Goal: Information Seeking & Learning: Check status

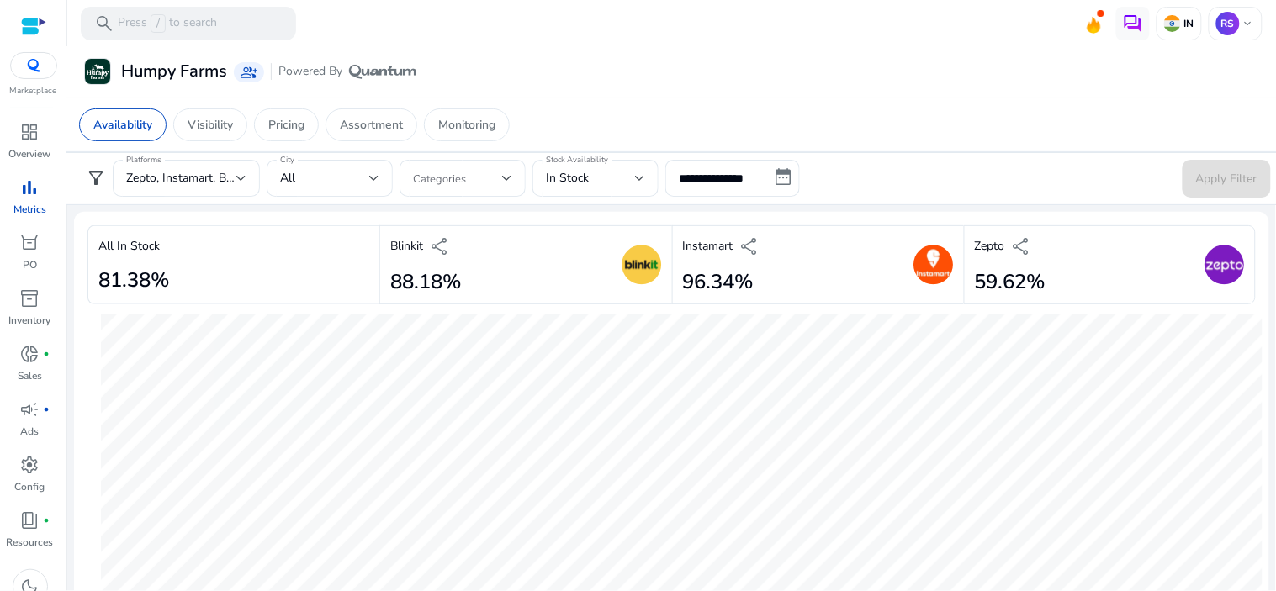
scroll to position [467, 0]
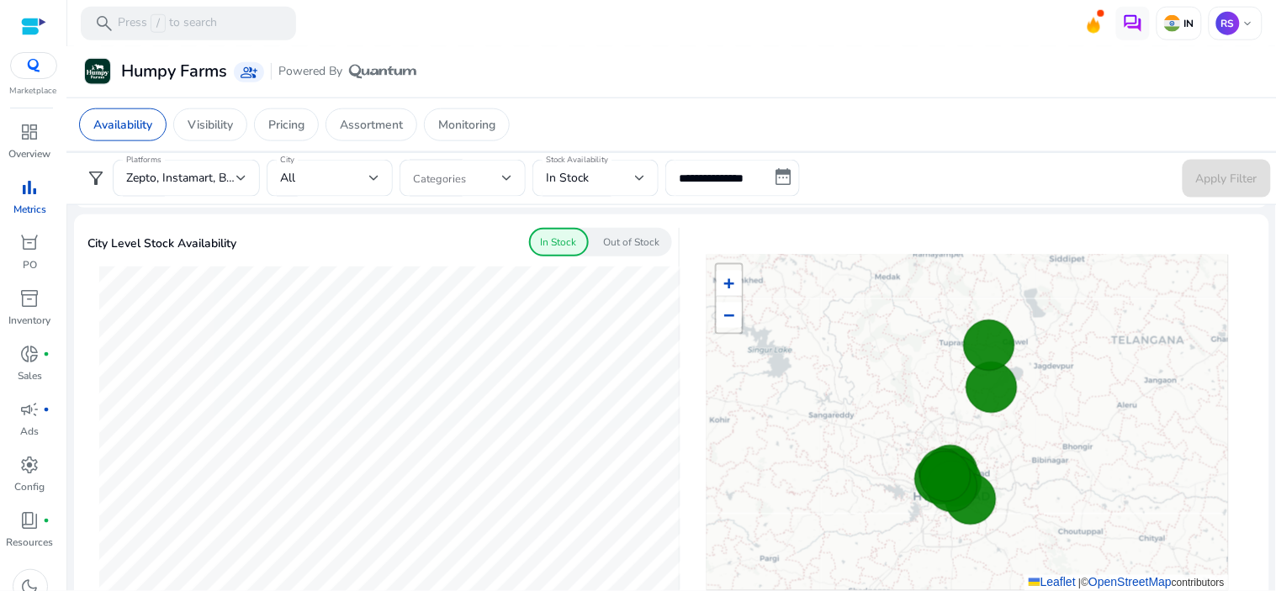
click at [96, 187] on span "filter_alt" at bounding box center [96, 178] width 20 height 20
click at [89, 179] on span "filter_alt" at bounding box center [96, 178] width 20 height 20
click at [94, 178] on span "filter_alt" at bounding box center [96, 178] width 20 height 20
click at [43, 131] on div "dashboard" at bounding box center [30, 132] width 47 height 27
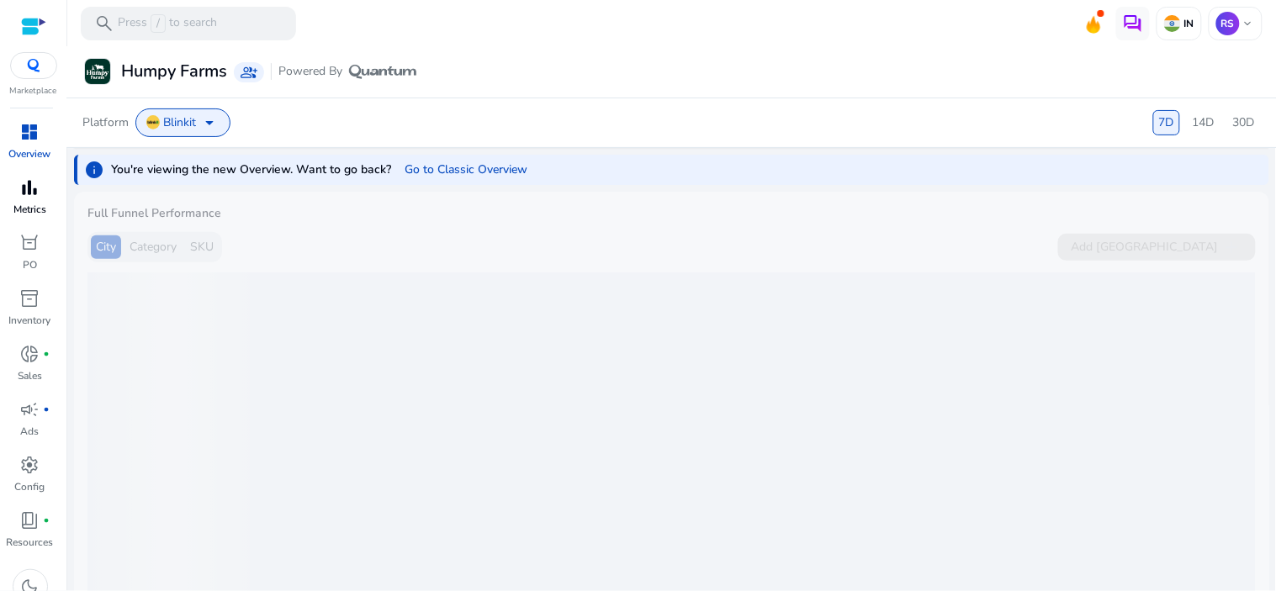
click at [38, 195] on span "bar_chart" at bounding box center [30, 187] width 20 height 20
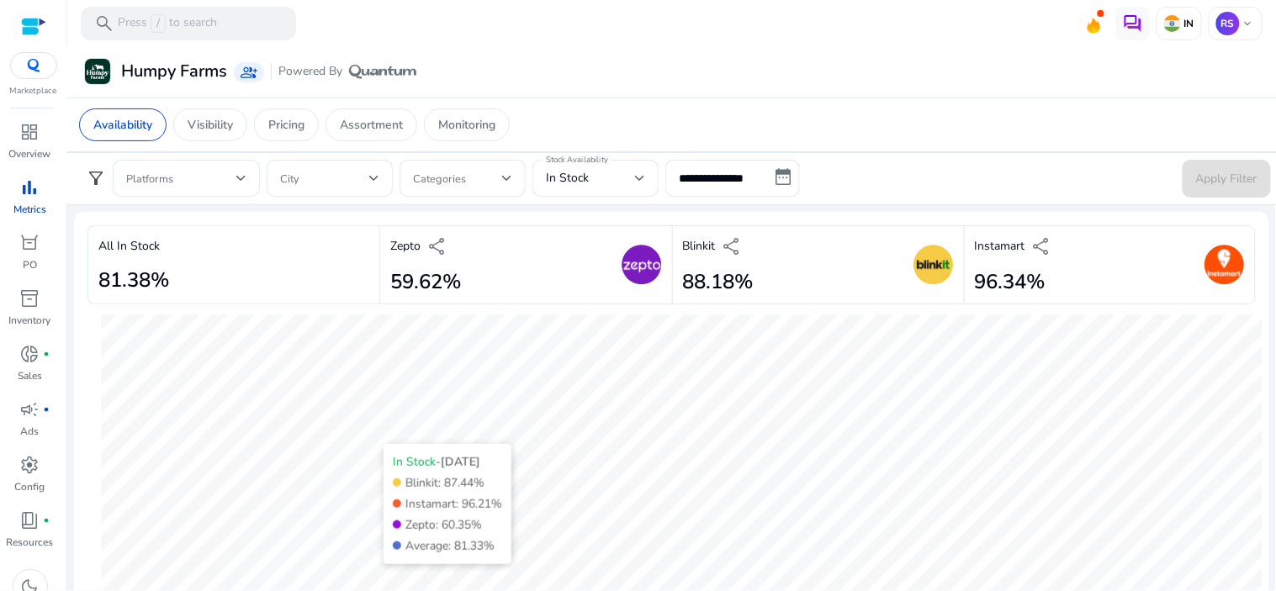
scroll to position [187, 0]
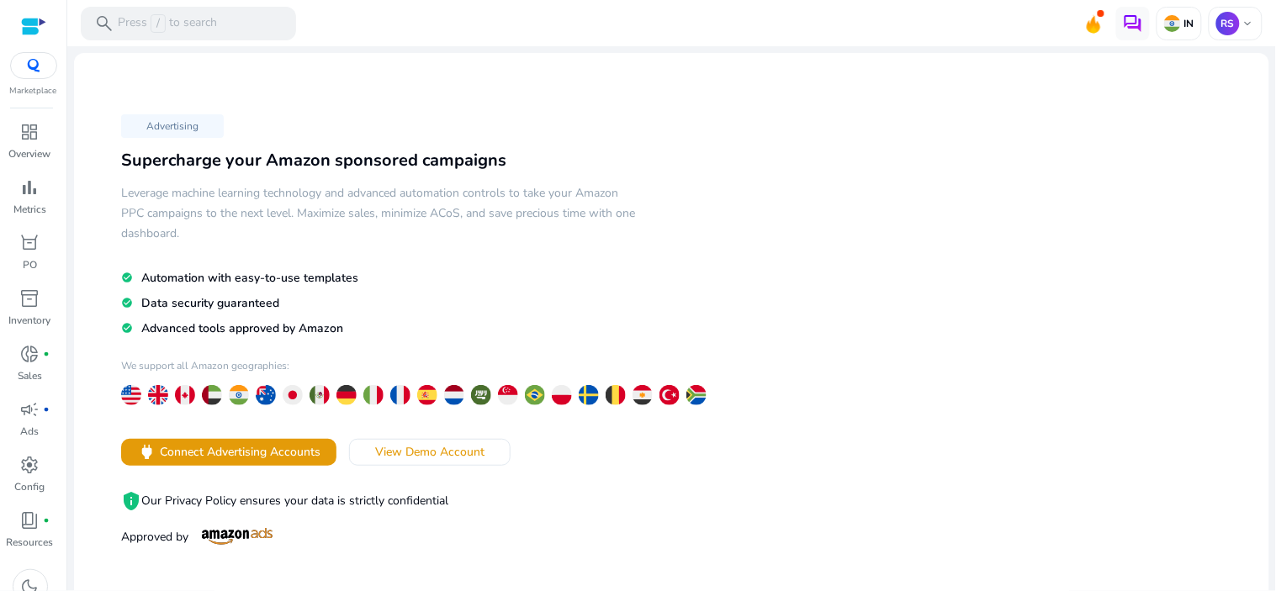
scroll to position [341, 0]
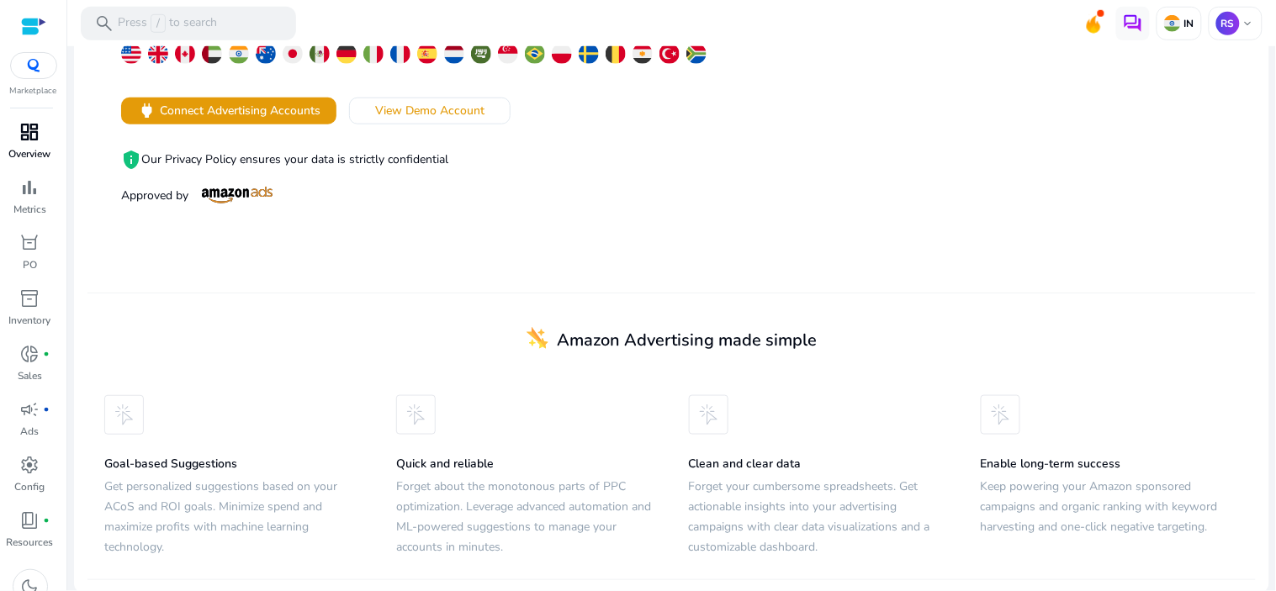
click at [38, 138] on span "dashboard" at bounding box center [30, 132] width 20 height 20
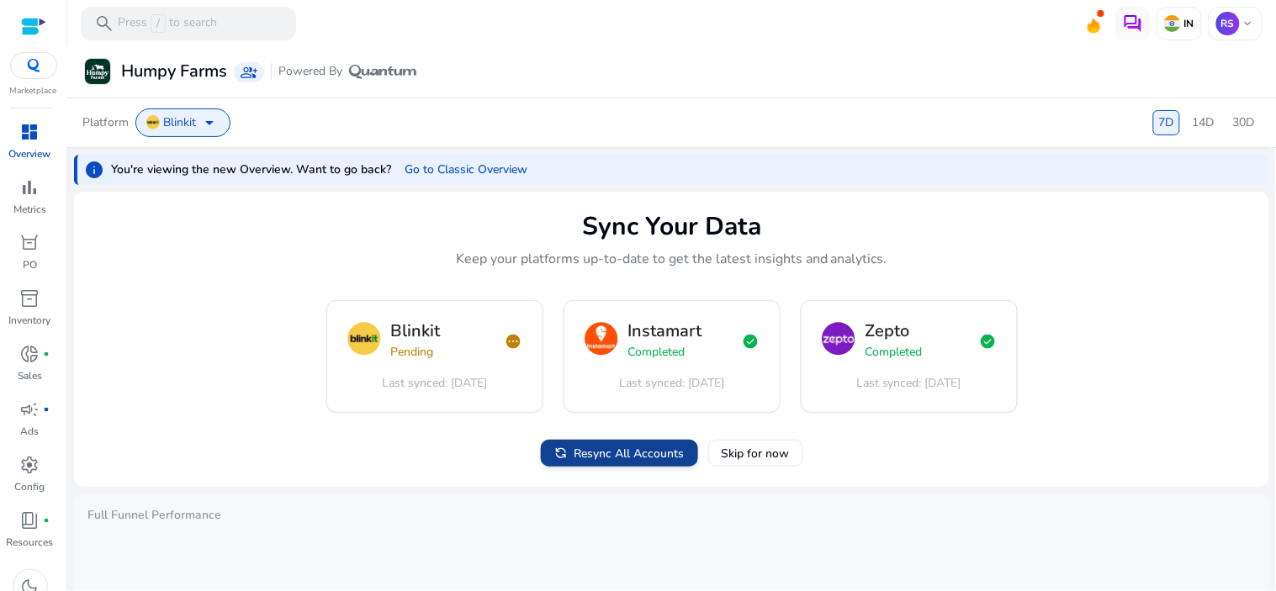
click at [611, 448] on span "Resync All Accounts" at bounding box center [629, 454] width 110 height 18
click at [889, 359] on div "Zepto Completed" at bounding box center [893, 341] width 57 height 40
click at [469, 372] on div "Blinkit Pending pending Last synced: Oct 13, 2025" at bounding box center [434, 356] width 215 height 111
click at [856, 381] on span "Last synced:" at bounding box center [889, 383] width 66 height 17
click at [466, 398] on div "Blinkit Pending pending Last synced: Oct 13, 2025" at bounding box center [434, 356] width 215 height 111
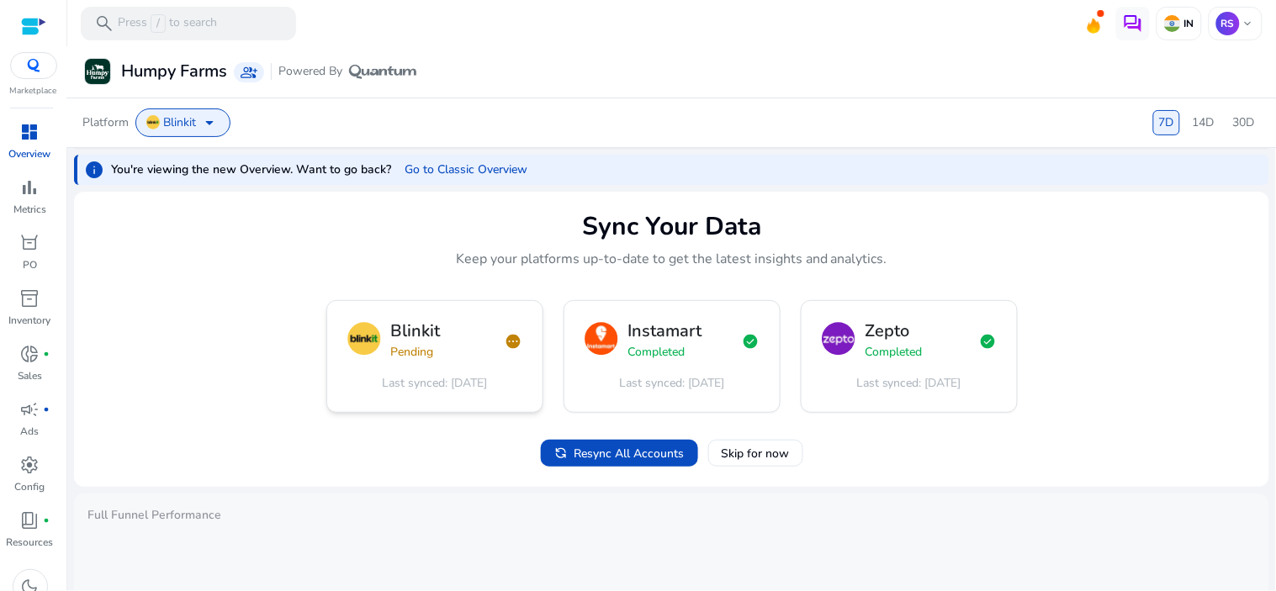
click at [492, 358] on div "Blinkit Pending pending" at bounding box center [434, 341] width 175 height 40
click at [555, 431] on mat-card "Sync Your Data Keep your platforms up-to-date to get the latest insights and an…" at bounding box center [671, 340] width 1195 height 296
click at [560, 452] on icon at bounding box center [560, 453] width 13 height 13
click at [653, 452] on span "Resync All Accounts" at bounding box center [629, 454] width 110 height 18
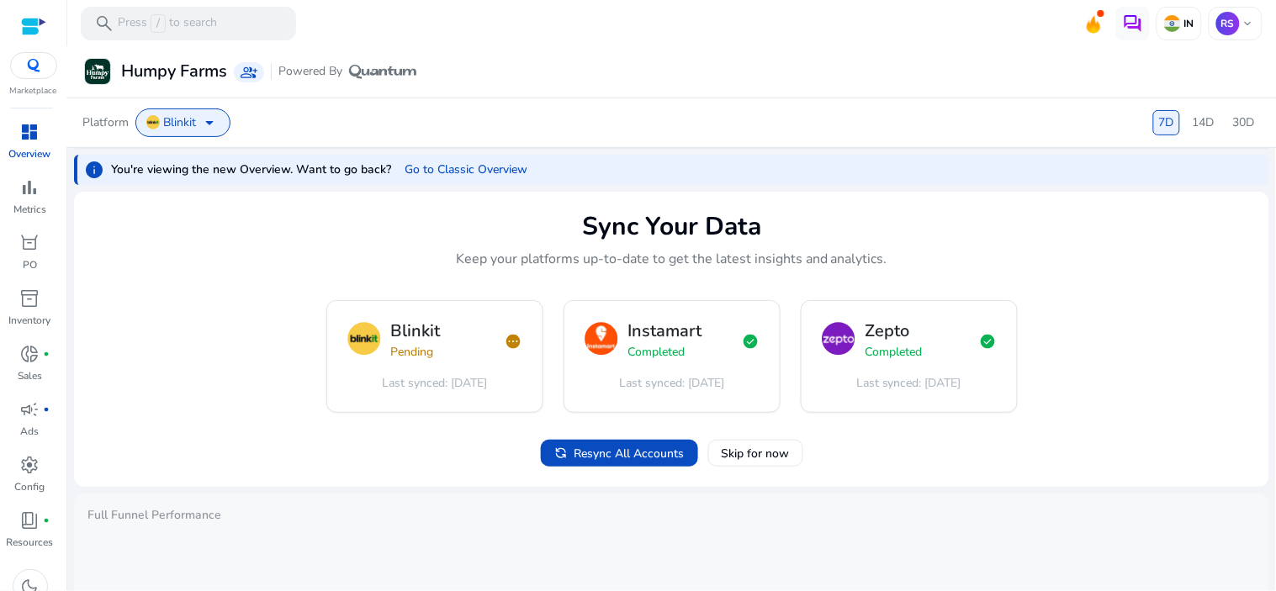
scroll to position [93, 0]
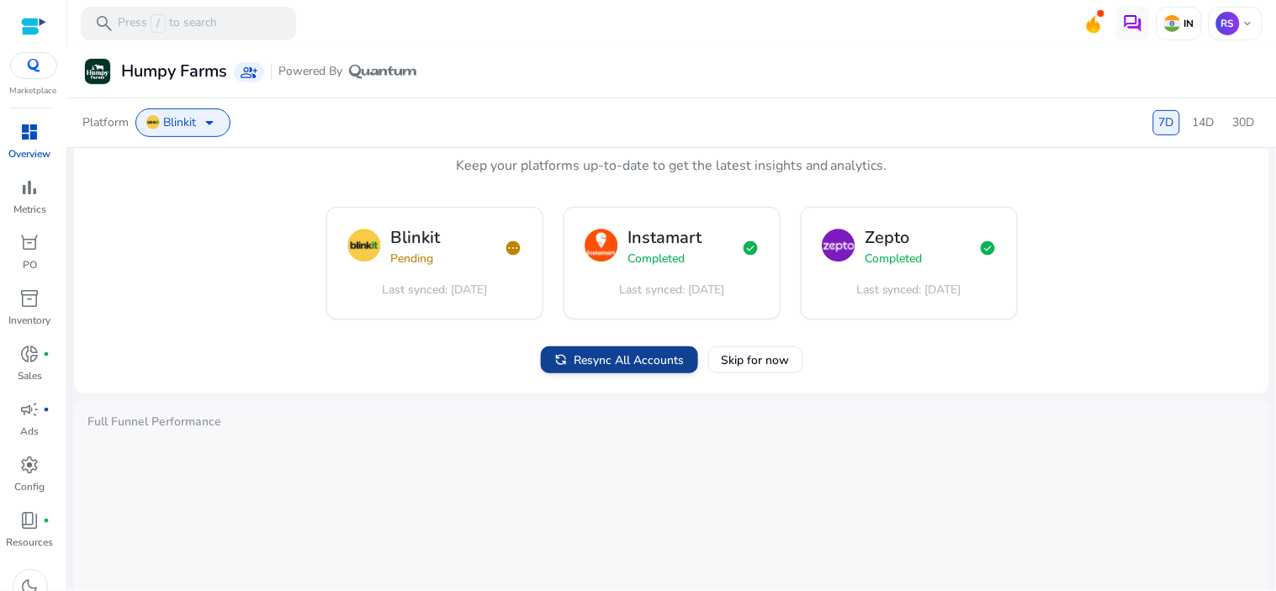
click at [601, 365] on span "Resync All Accounts" at bounding box center [629, 361] width 110 height 18
click at [622, 365] on span "Resync All Accounts" at bounding box center [629, 361] width 110 height 18
click at [587, 362] on span "Resync All Accounts" at bounding box center [629, 361] width 110 height 18
click at [603, 362] on span "Resync All Accounts" at bounding box center [629, 361] width 110 height 18
click at [589, 352] on span "Resync All Accounts" at bounding box center [629, 361] width 110 height 18
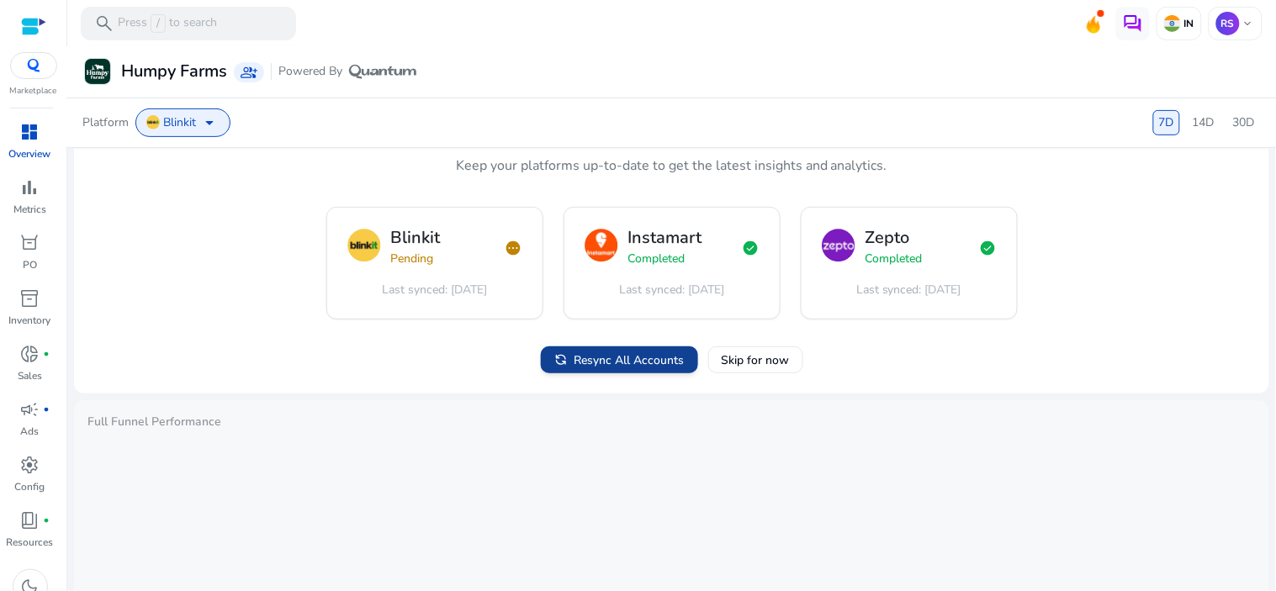
click at [562, 354] on icon at bounding box center [560, 359] width 13 height 13
click at [25, 142] on span "dashboard" at bounding box center [30, 132] width 20 height 20
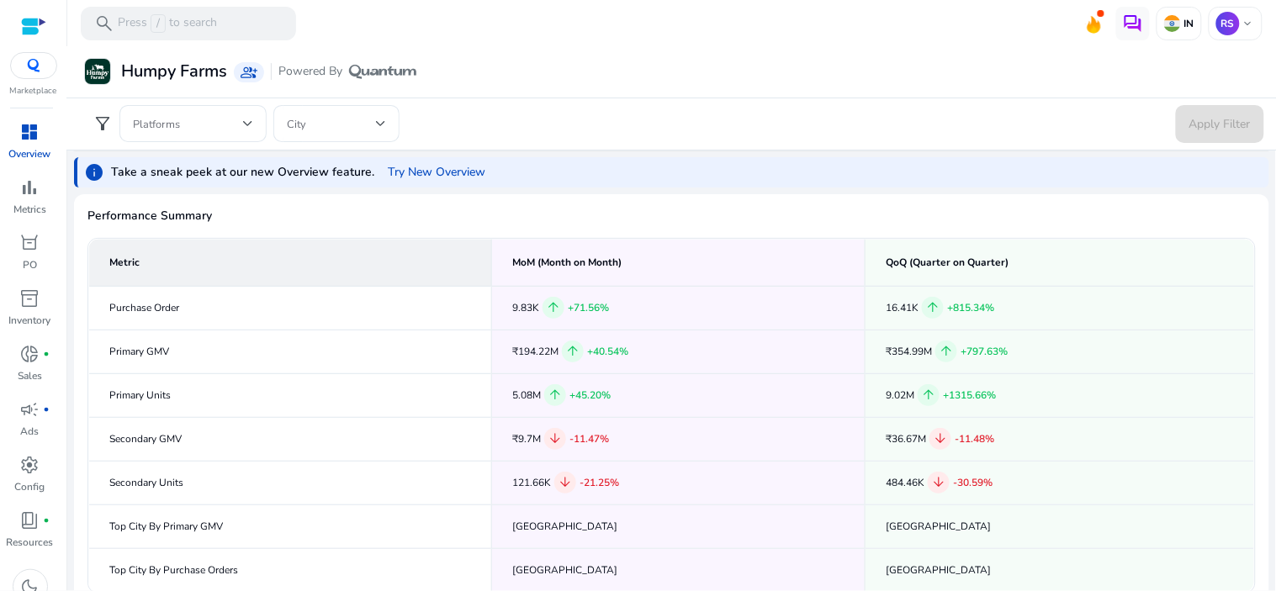
click at [34, 135] on span "dashboard" at bounding box center [30, 132] width 20 height 20
click at [37, 211] on p "Metrics" at bounding box center [29, 209] width 33 height 15
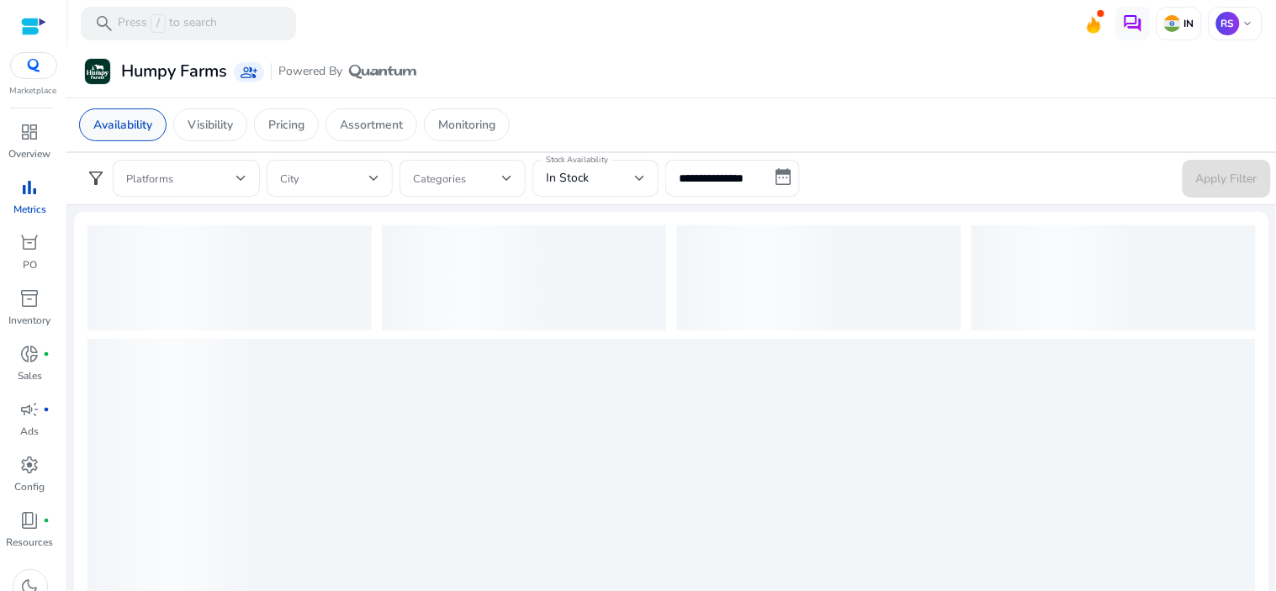
click at [120, 124] on p "Availability" at bounding box center [122, 125] width 59 height 18
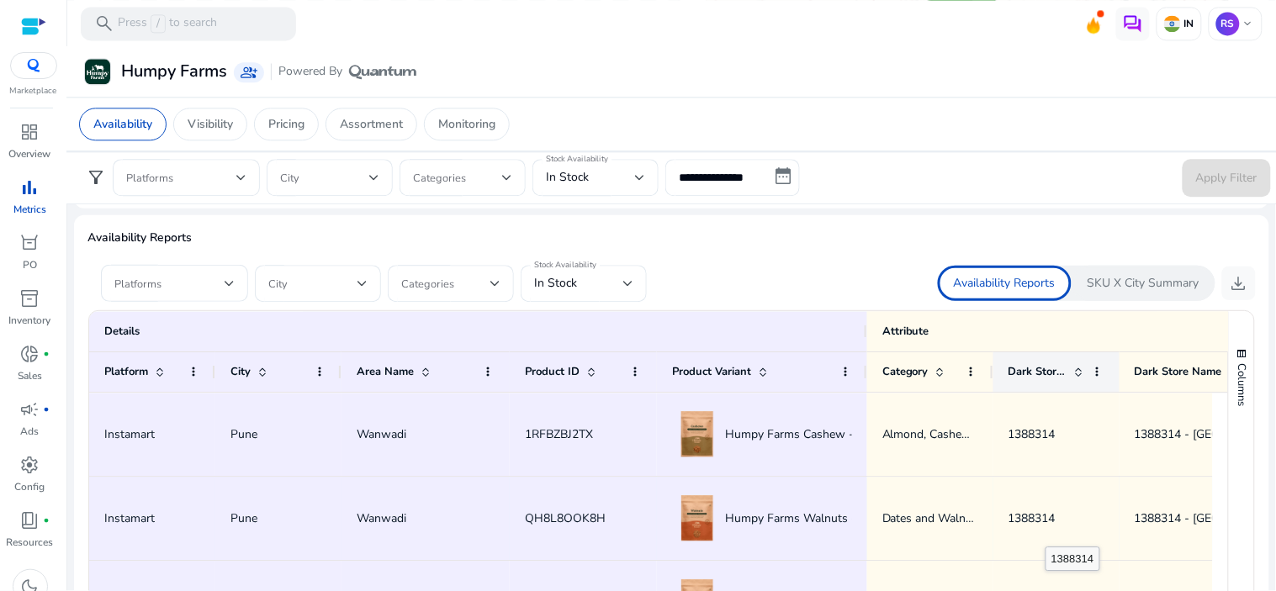
scroll to position [934, 0]
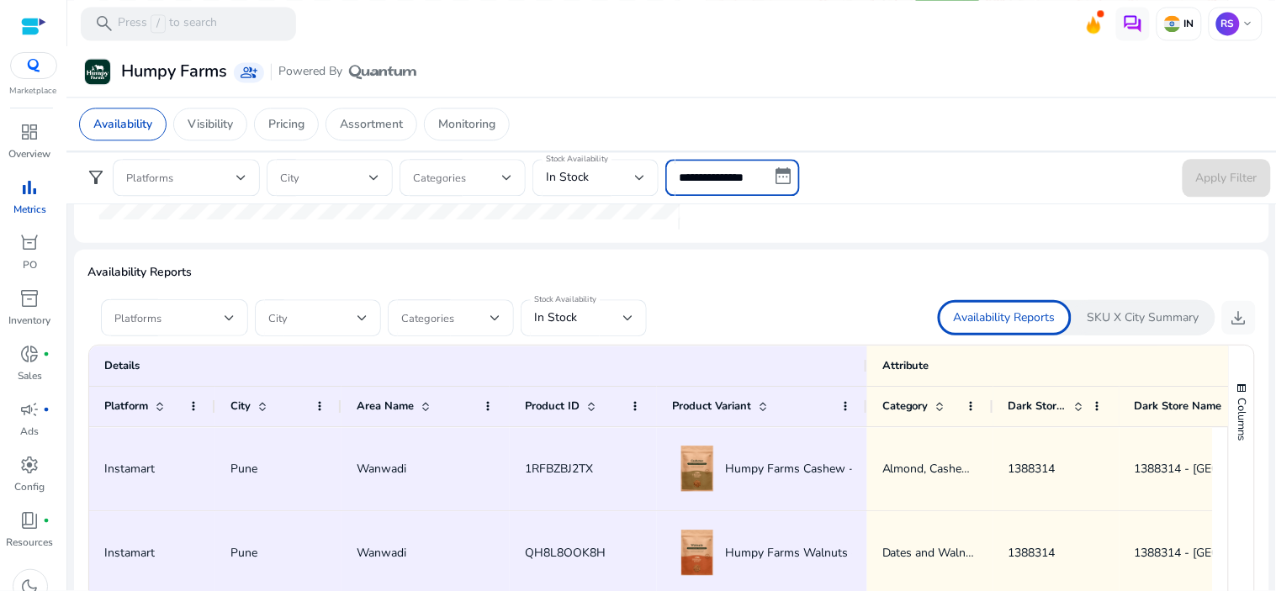
click at [777, 178] on input "**********" at bounding box center [732, 178] width 135 height 37
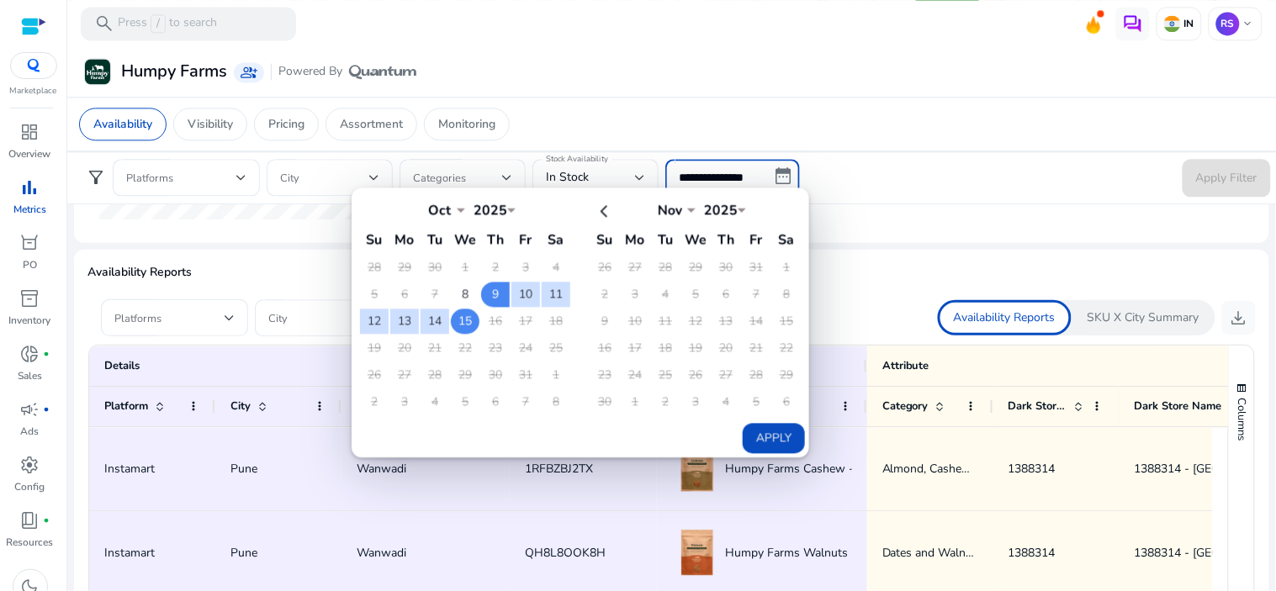
click at [457, 329] on td "15" at bounding box center [465, 322] width 29 height 25
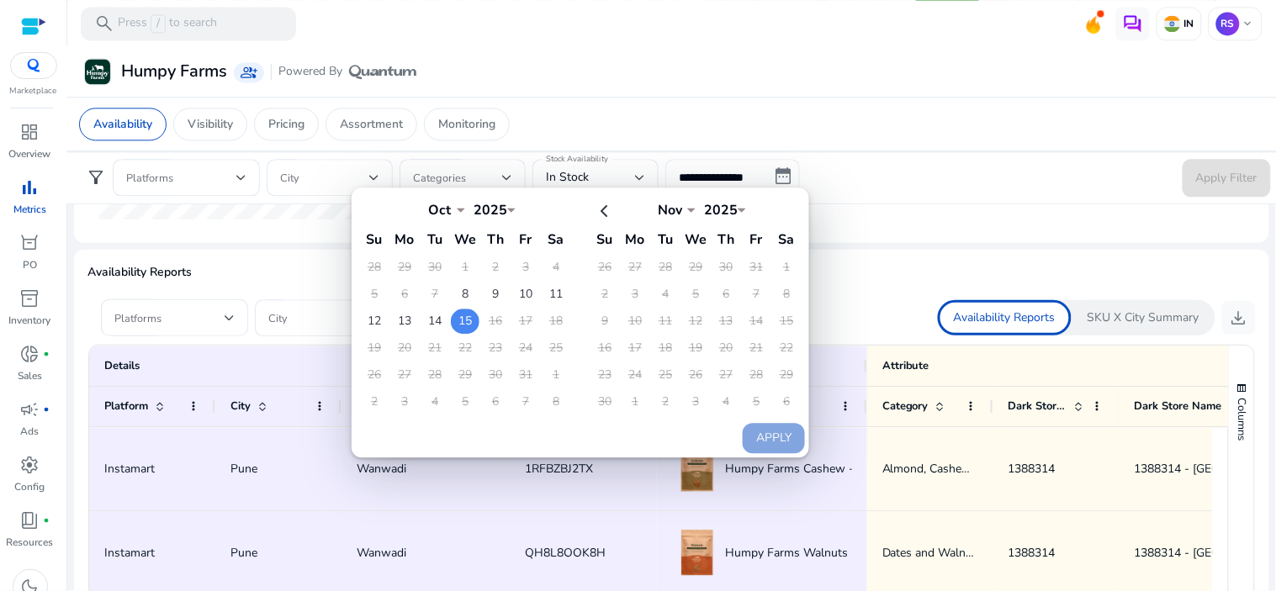
click at [457, 329] on td "15" at bounding box center [465, 322] width 29 height 25
click at [769, 433] on button "Apply" at bounding box center [774, 439] width 62 height 30
type input "**********"
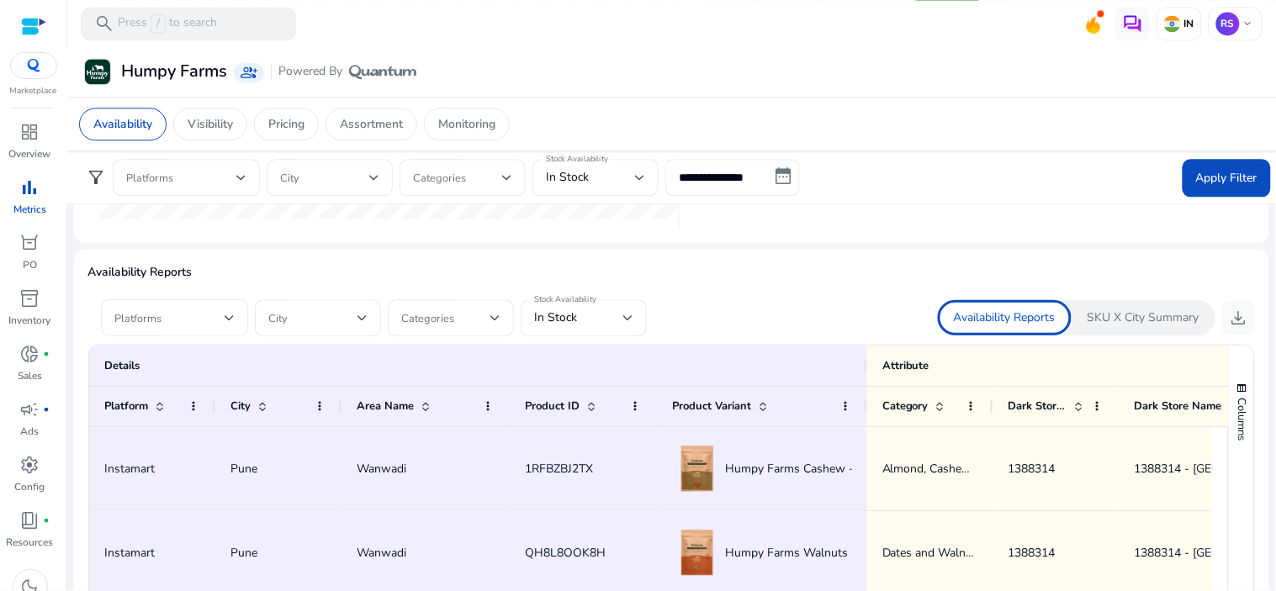
click at [225, 320] on div at bounding box center [230, 318] width 10 height 7
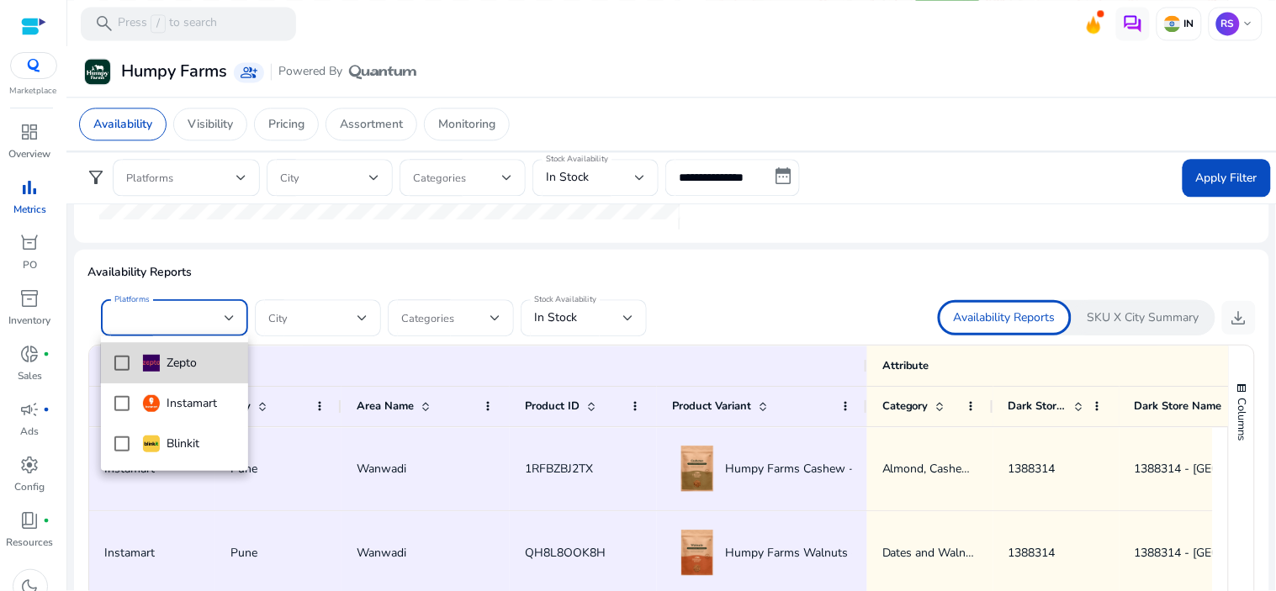
click at [185, 372] on div "Zepto" at bounding box center [170, 363] width 54 height 19
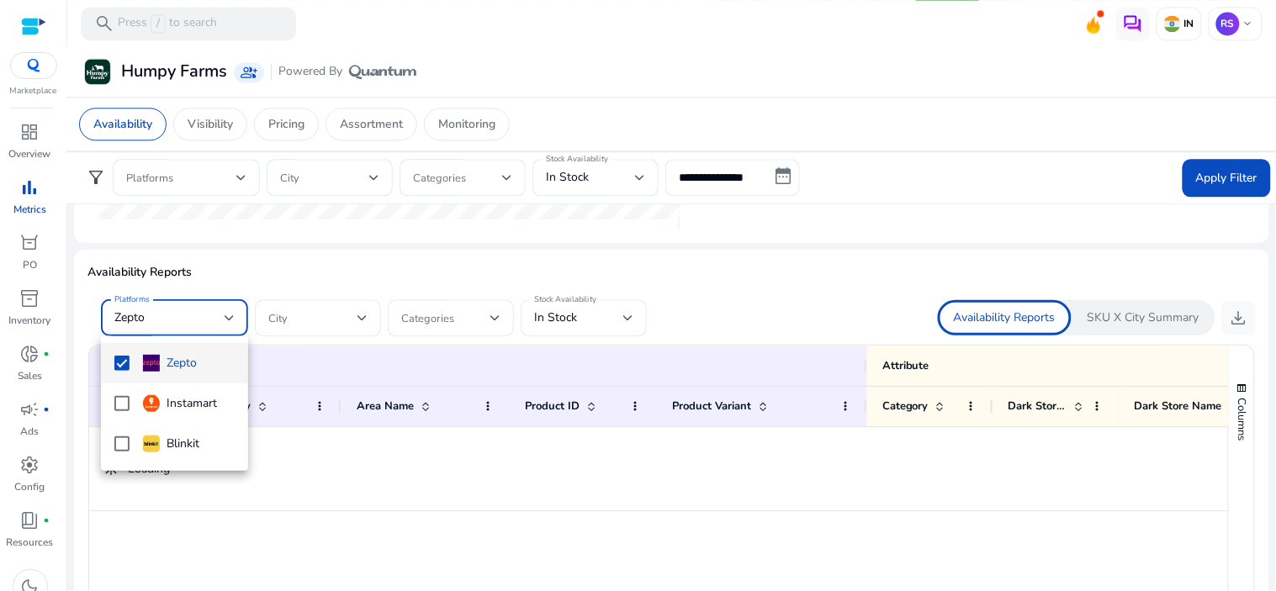
click at [385, 297] on div at bounding box center [638, 295] width 1276 height 591
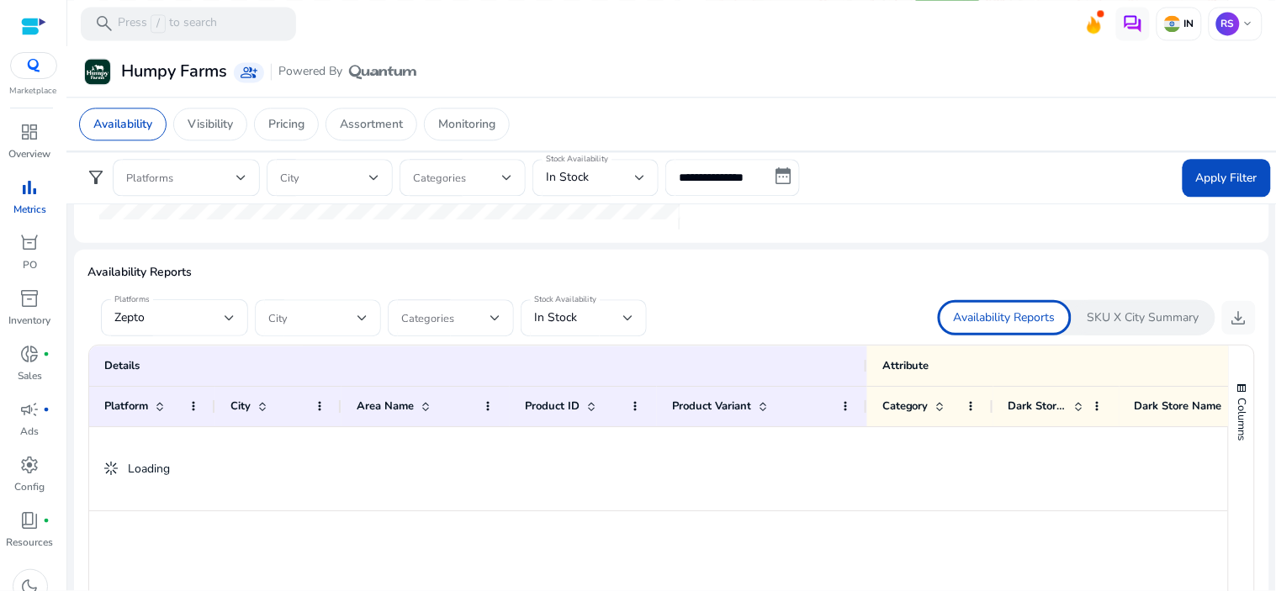
click at [306, 334] on div at bounding box center [317, 317] width 99 height 37
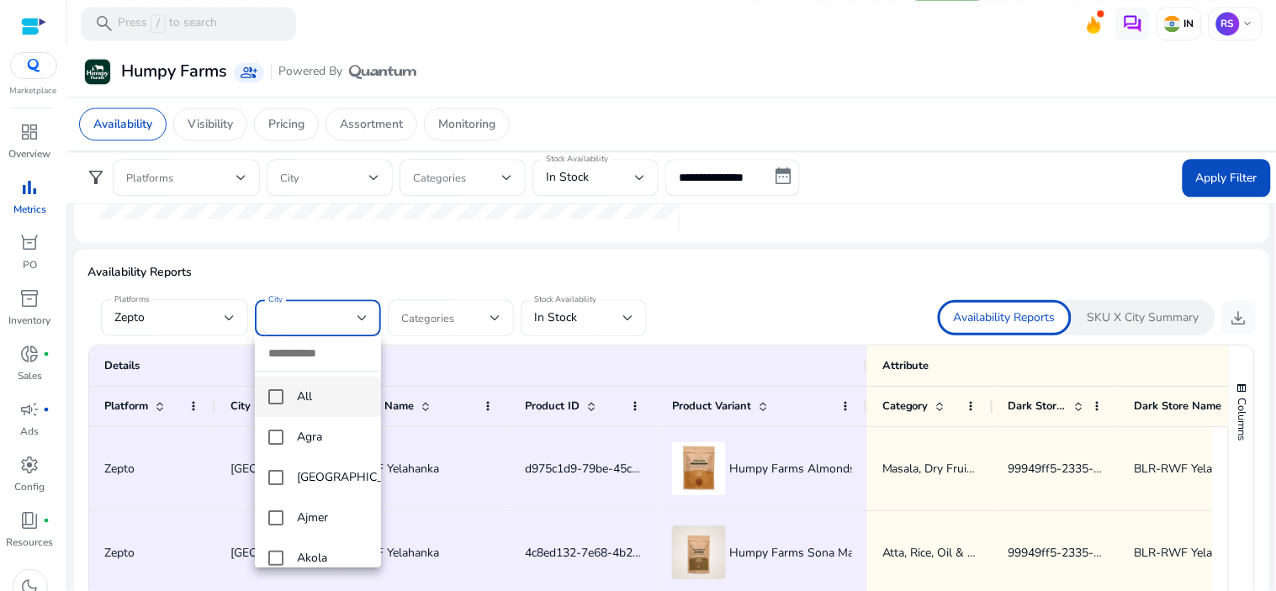
click at [315, 331] on div at bounding box center [638, 295] width 1276 height 591
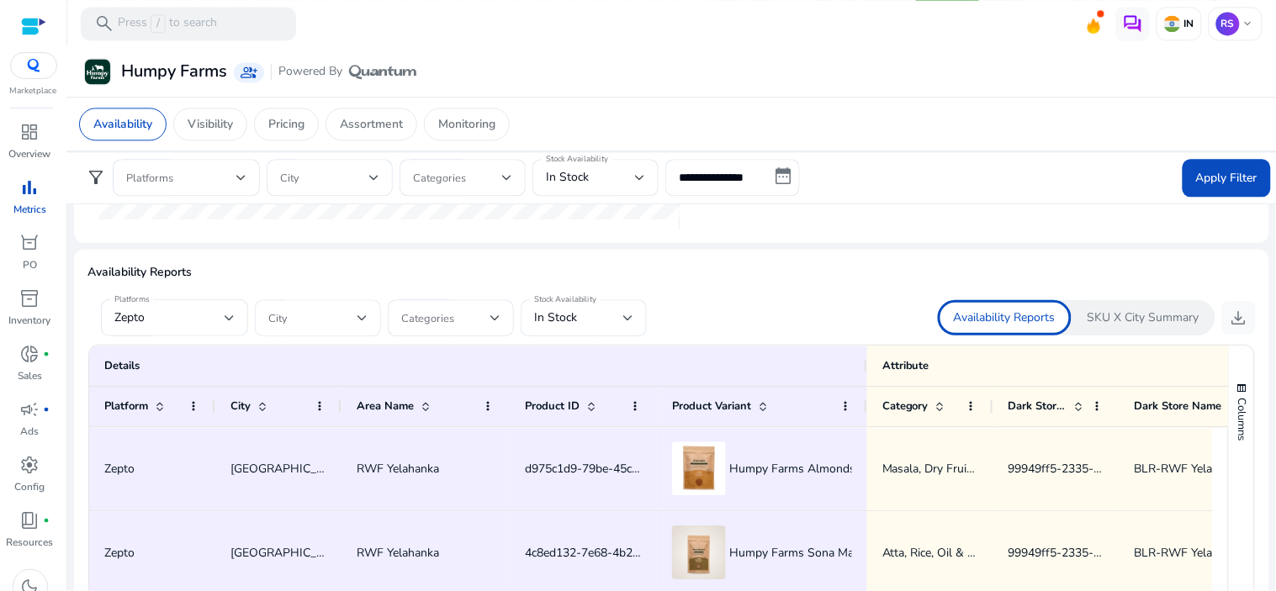
click at [304, 324] on span at bounding box center [312, 318] width 89 height 19
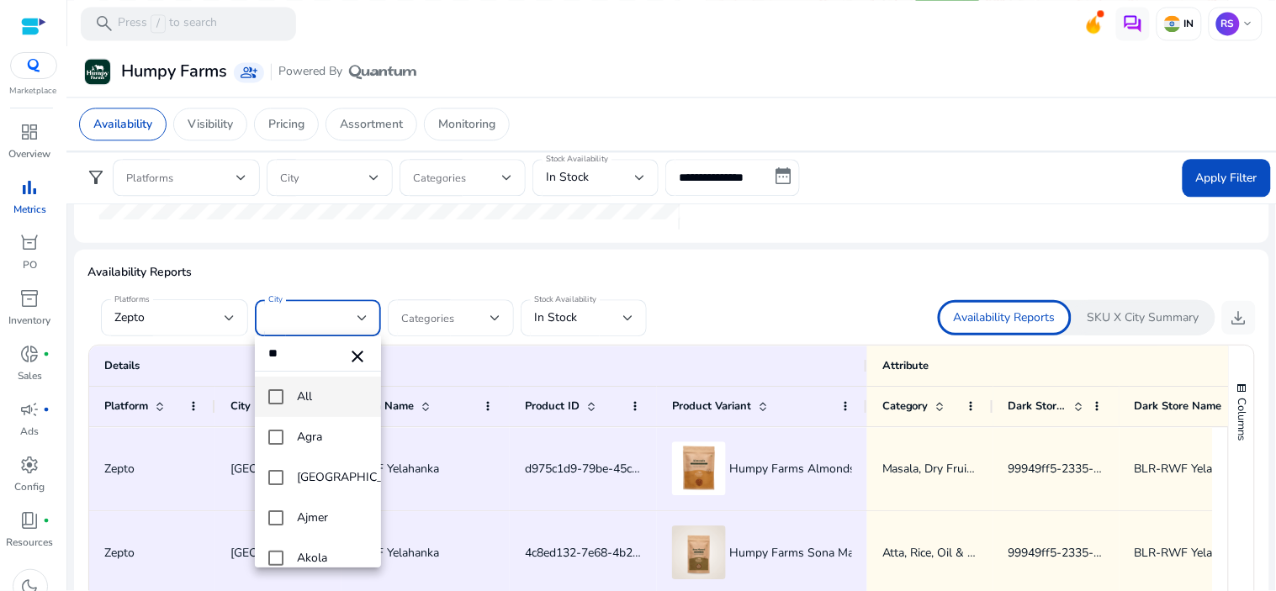
type input "*"
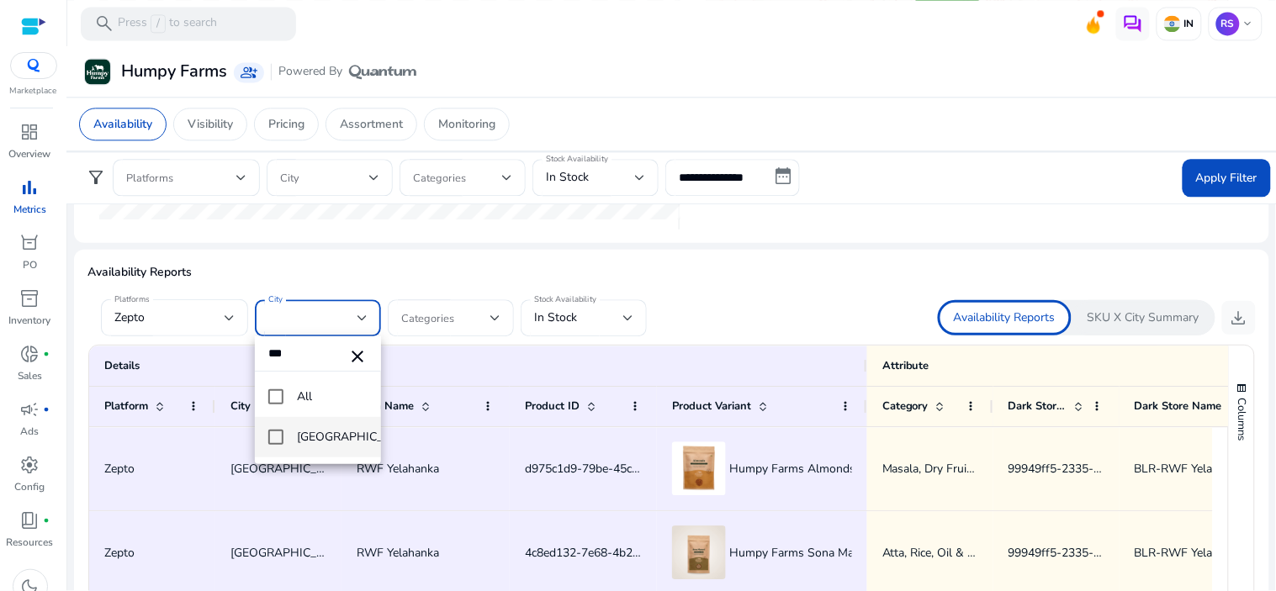
type input "***"
click at [304, 441] on span "Mumbai" at bounding box center [346, 437] width 99 height 19
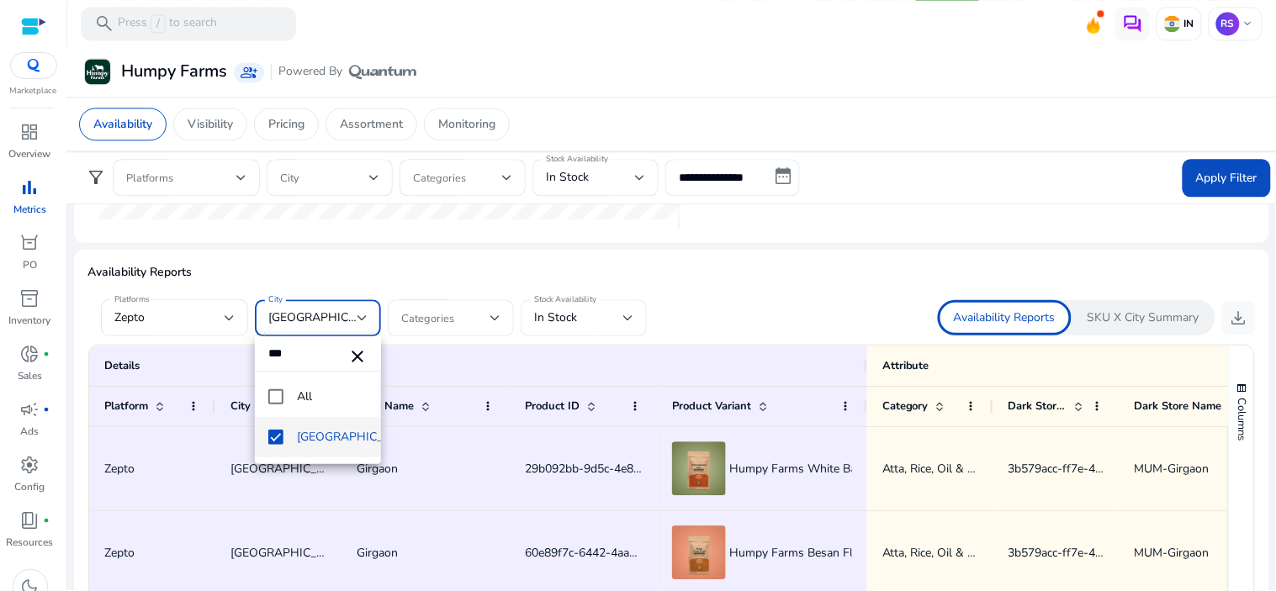
click at [608, 320] on div at bounding box center [638, 295] width 1276 height 591
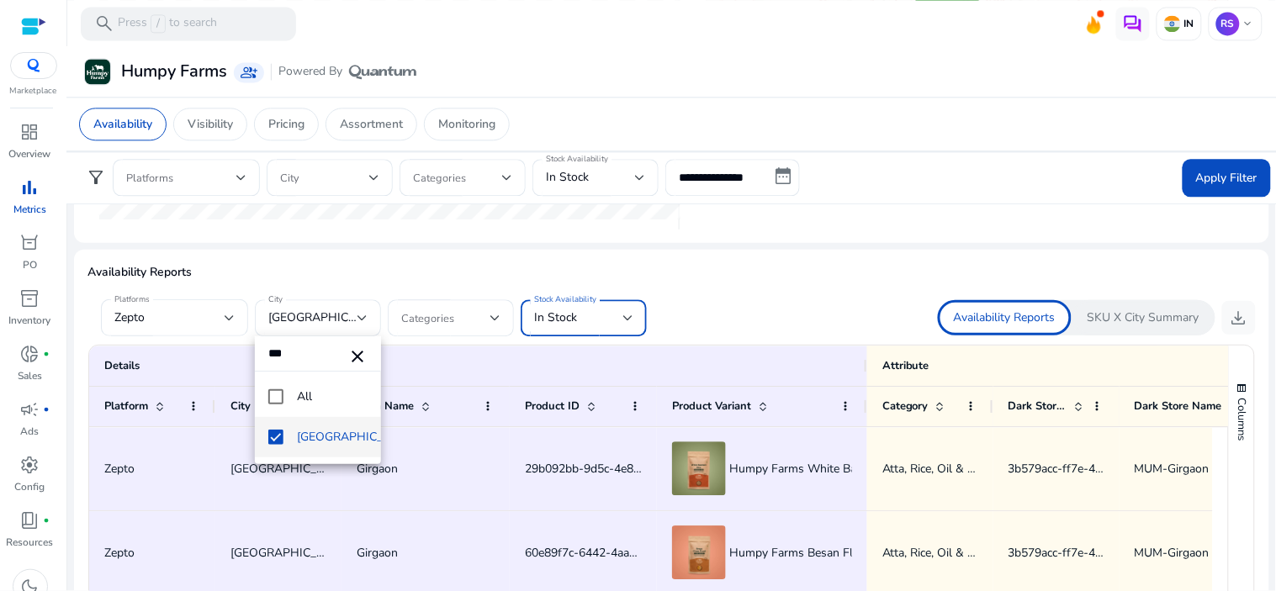
click at [632, 315] on div at bounding box center [628, 318] width 10 height 7
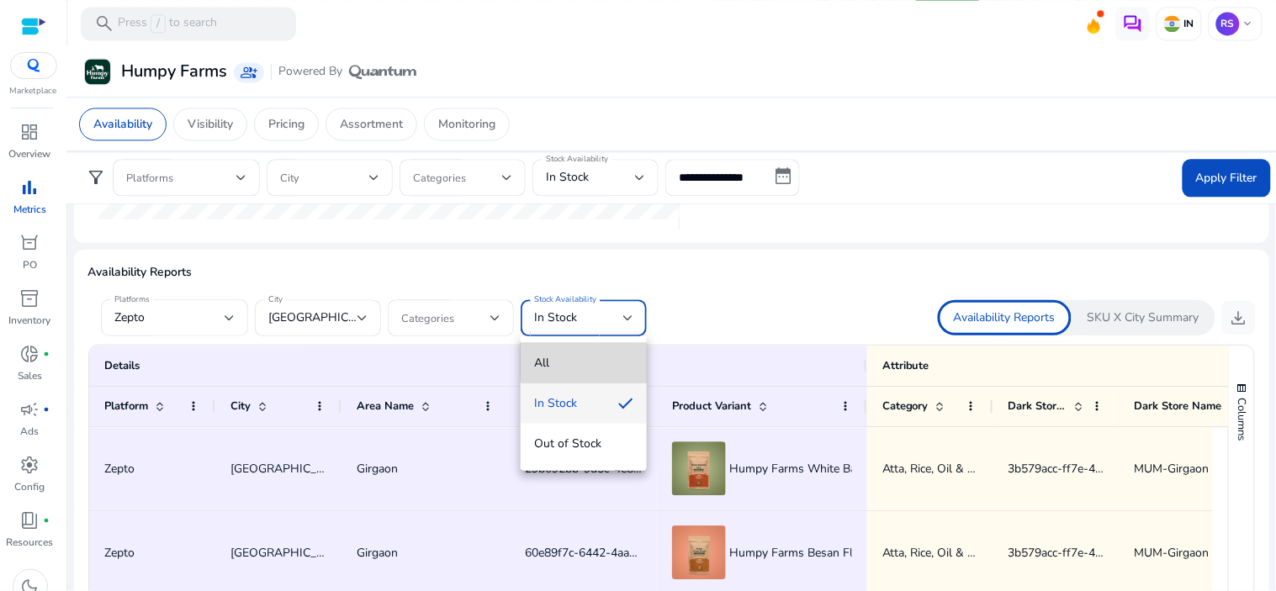
click at [600, 357] on span "All" at bounding box center [583, 363] width 99 height 19
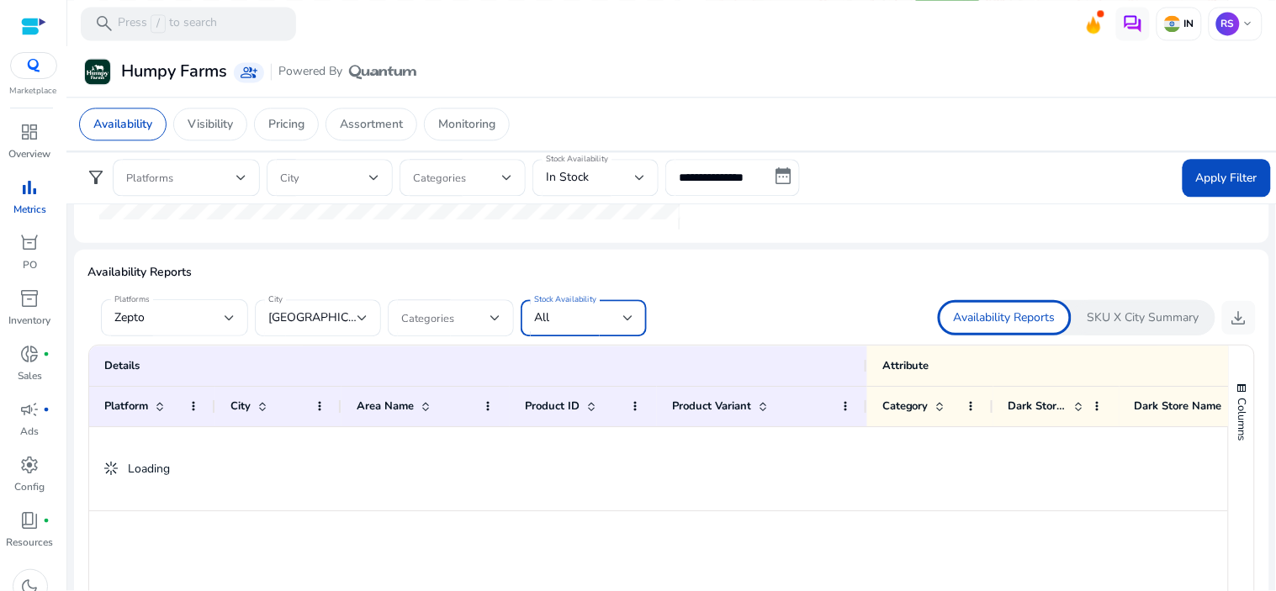
click at [721, 315] on div "Availability Reports SKU X City Summary download" at bounding box center [964, 317] width 585 height 35
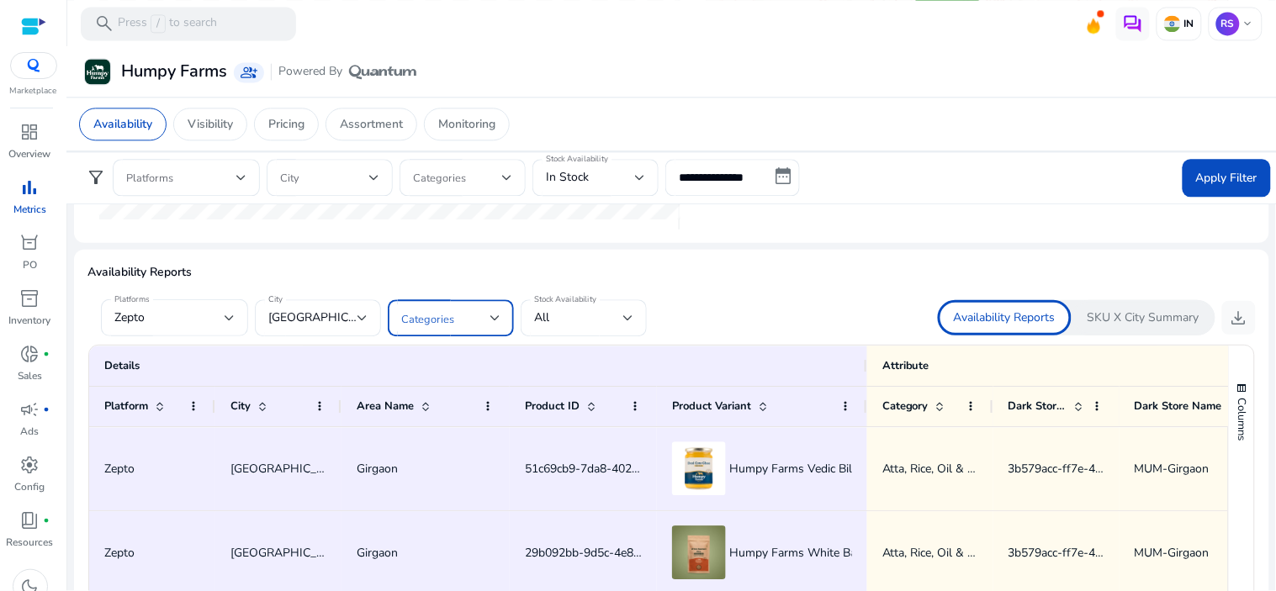
click at [424, 318] on span at bounding box center [445, 318] width 89 height 19
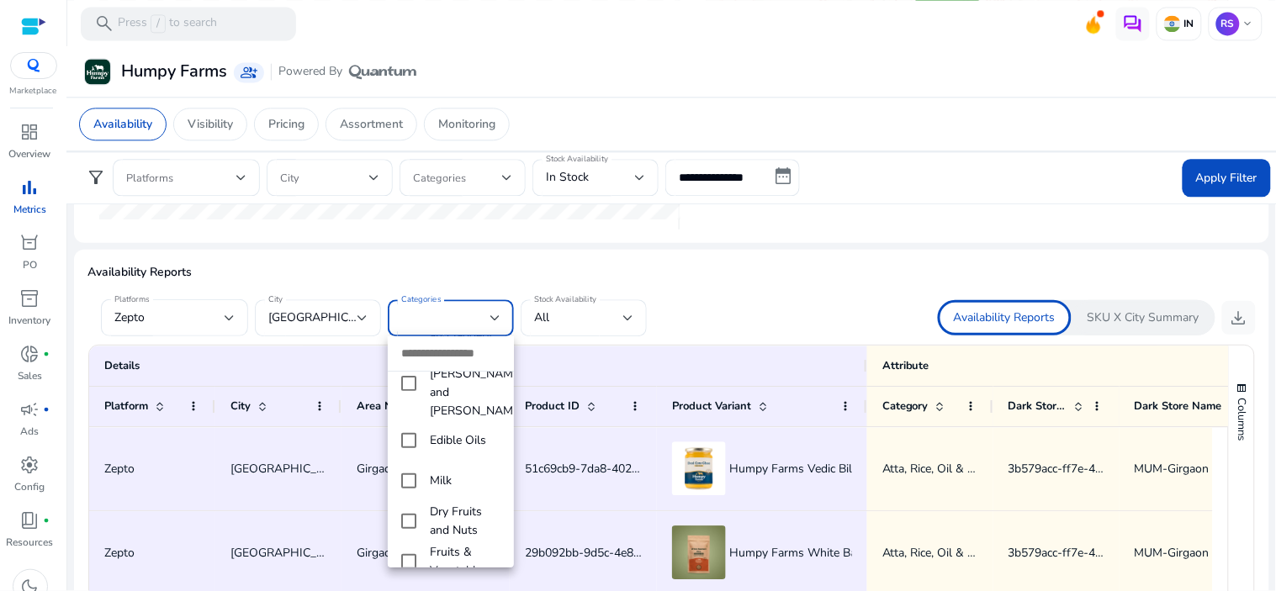
scroll to position [187, 0]
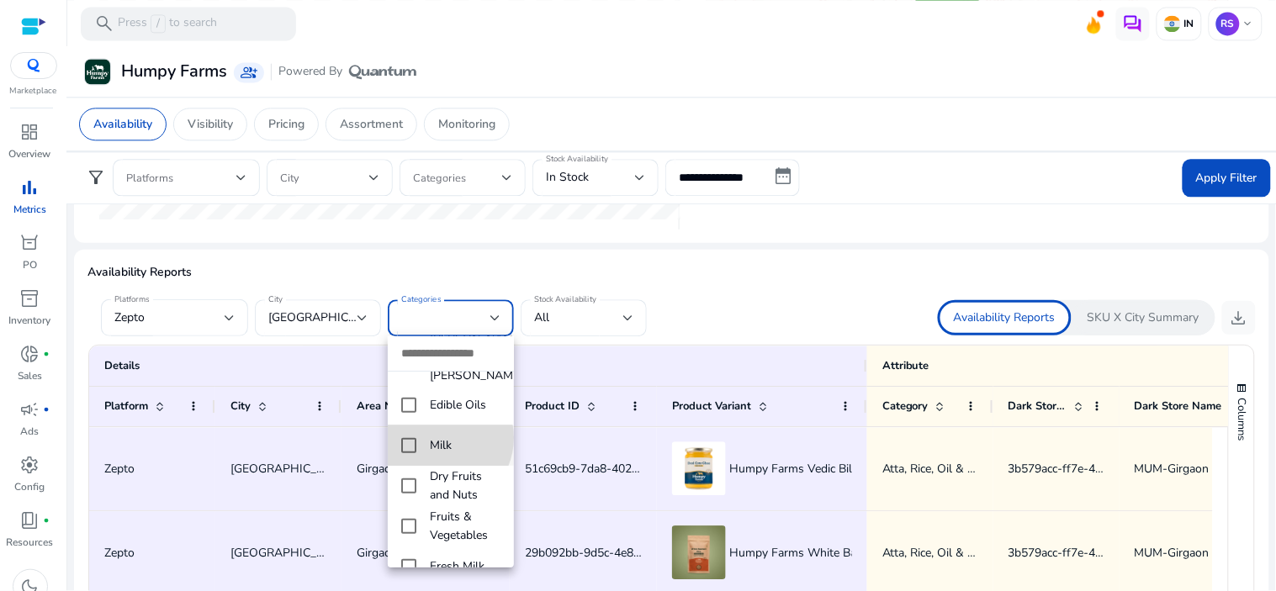
click at [436, 437] on span "Milk" at bounding box center [465, 446] width 71 height 19
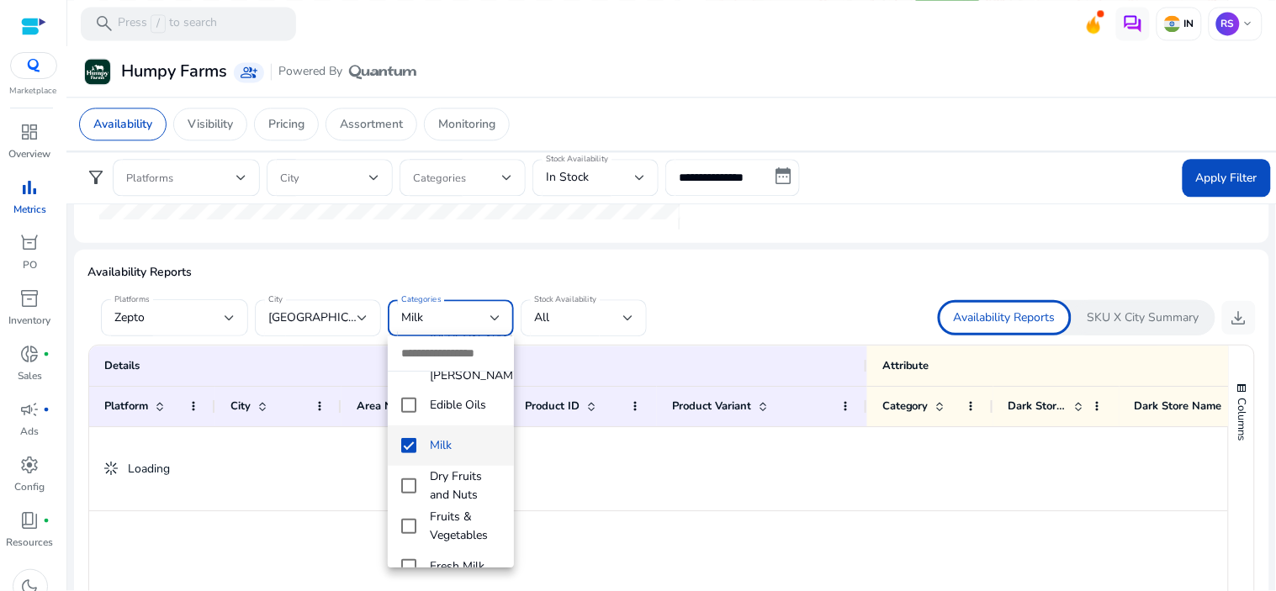
click at [772, 292] on div at bounding box center [638, 295] width 1276 height 591
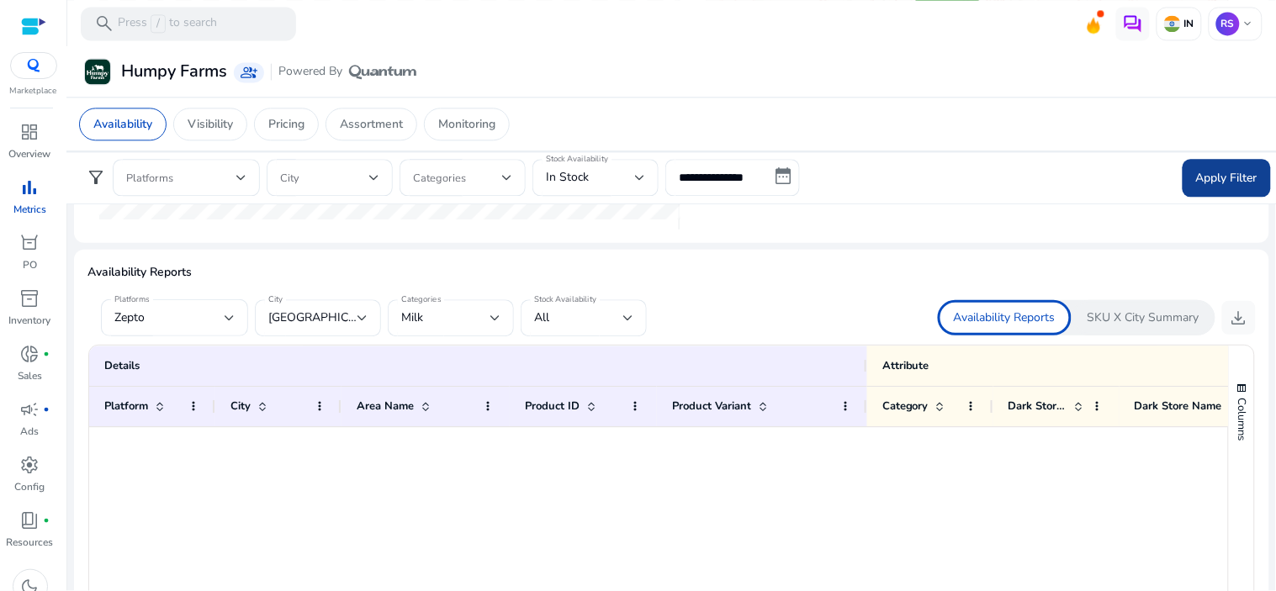
click at [1222, 182] on span "Apply Filter" at bounding box center [1226, 179] width 61 height 18
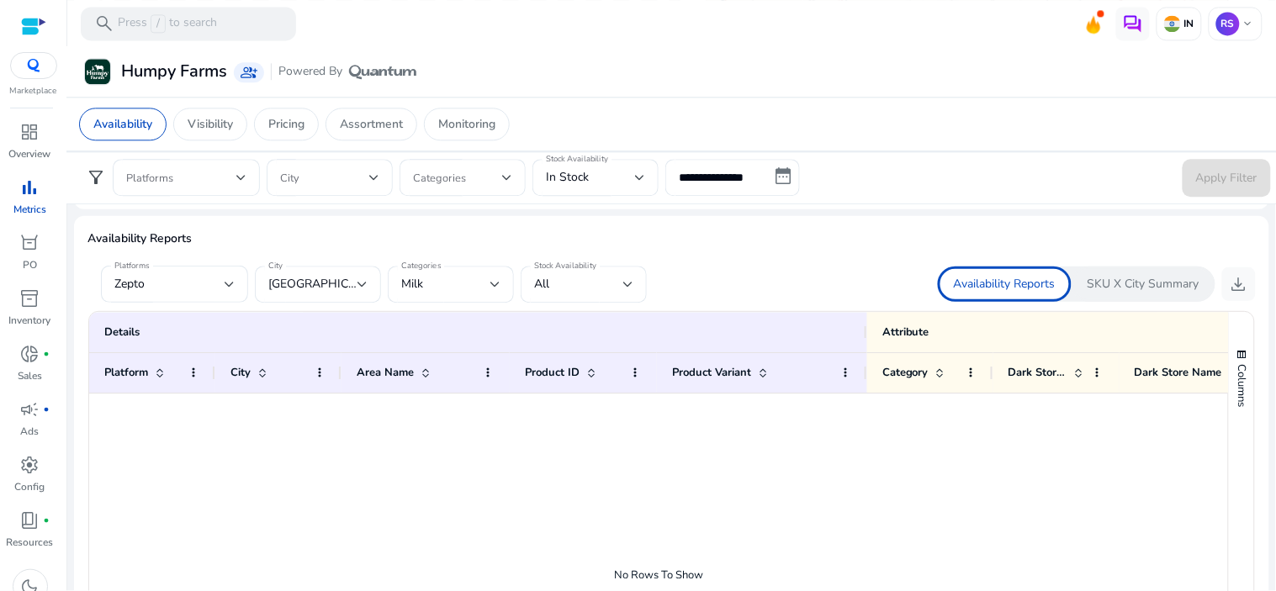
scroll to position [934, 0]
